Goal: Navigation & Orientation: Find specific page/section

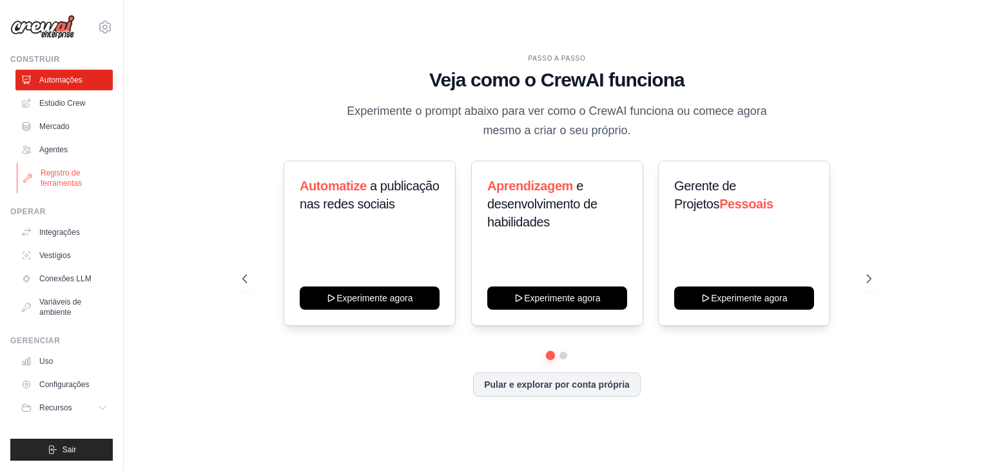
click at [51, 168] on font "Registro de ferramentas" at bounding box center [75, 178] width 68 height 21
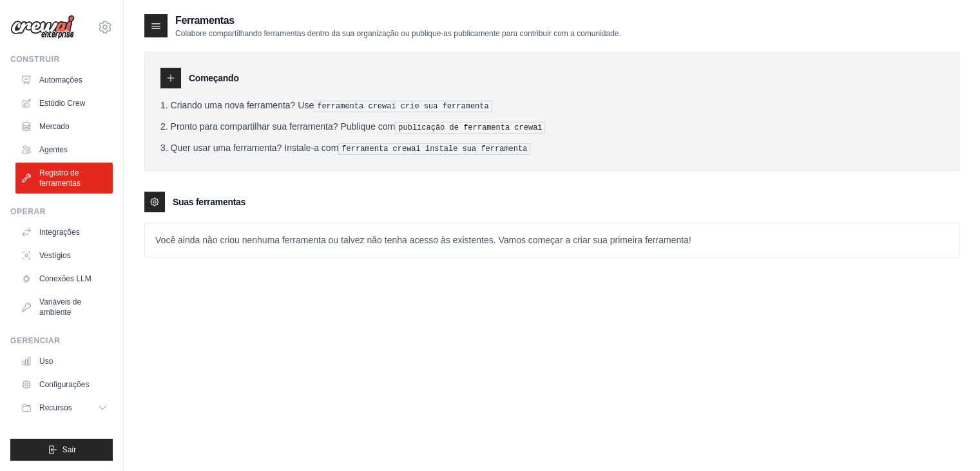
click at [52, 63] on div "Construir Automações Estúdio Crew Mercado Agentes" at bounding box center [61, 123] width 102 height 139
click at [45, 75] on font "Automações" at bounding box center [62, 79] width 43 height 9
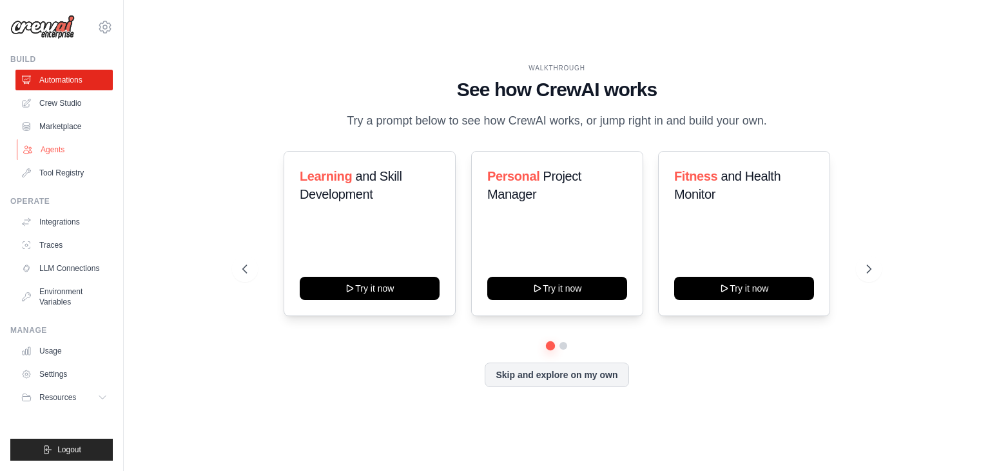
click at [57, 140] on link "Agents" at bounding box center [65, 149] width 97 height 21
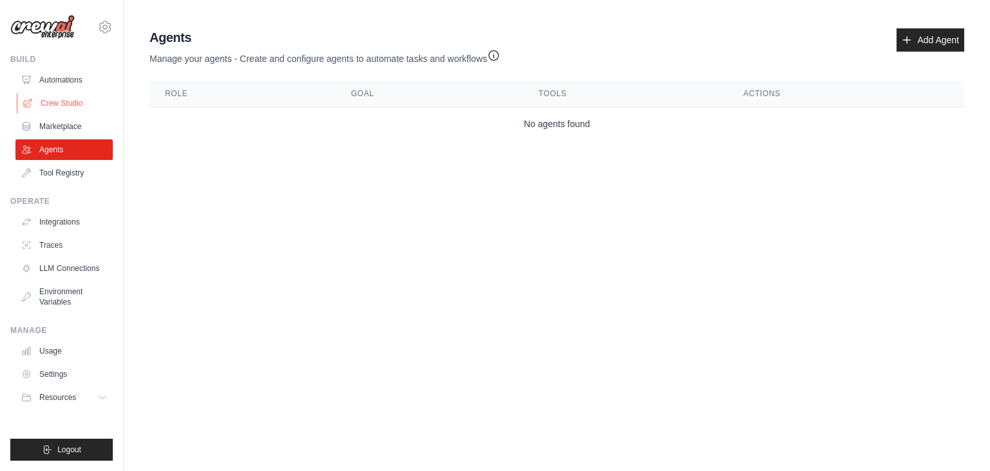
click at [64, 101] on link "Crew Studio" at bounding box center [65, 103] width 97 height 21
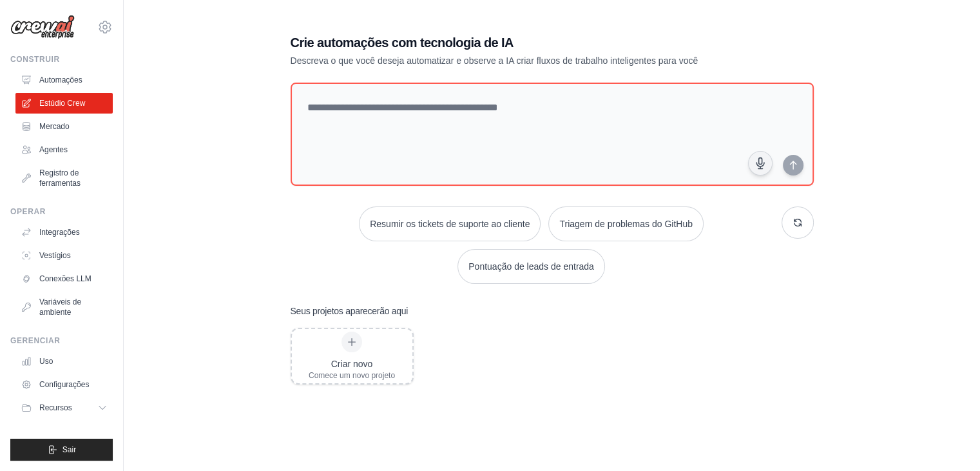
click at [67, 168] on font "Registro de ferramentas" at bounding box center [59, 177] width 41 height 19
